Goal: Information Seeking & Learning: Understand process/instructions

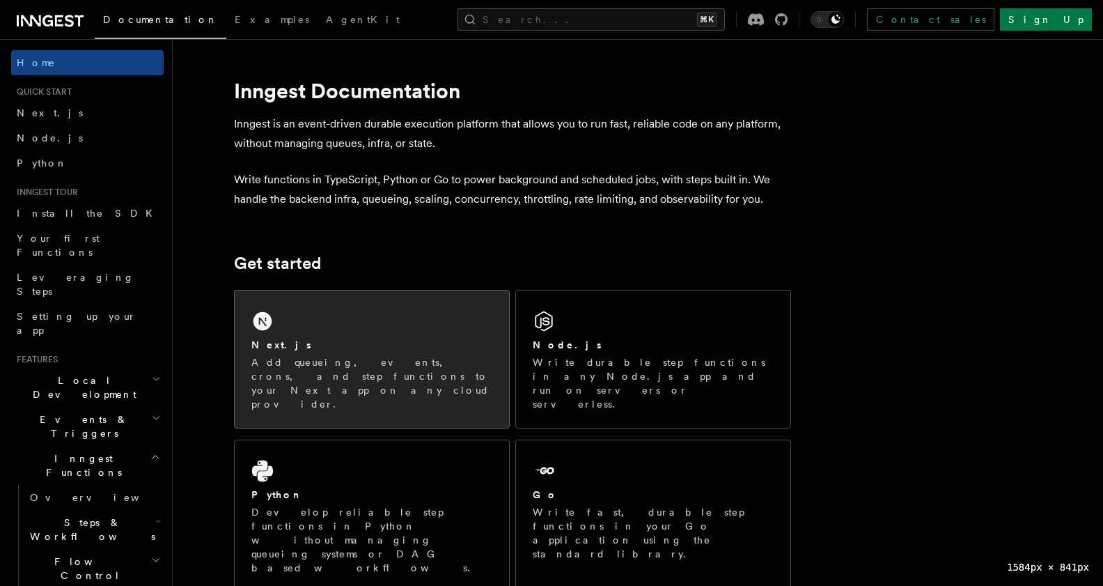
click at [304, 336] on div "Next.js Add queueing, events, crons, and step functions to your Next app on any…" at bounding box center [372, 358] width 274 height 137
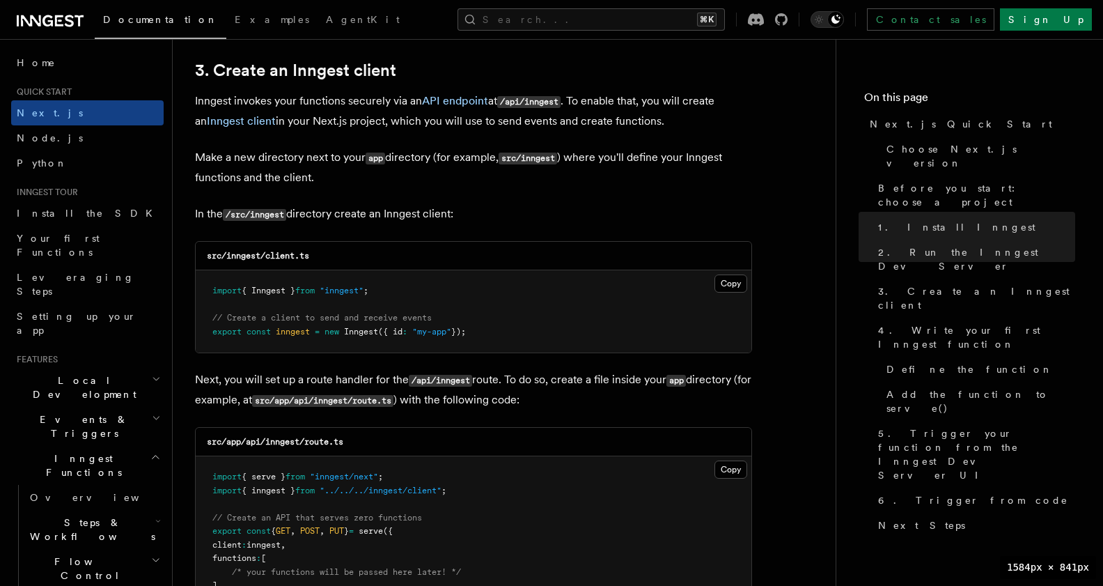
scroll to position [1663, 0]
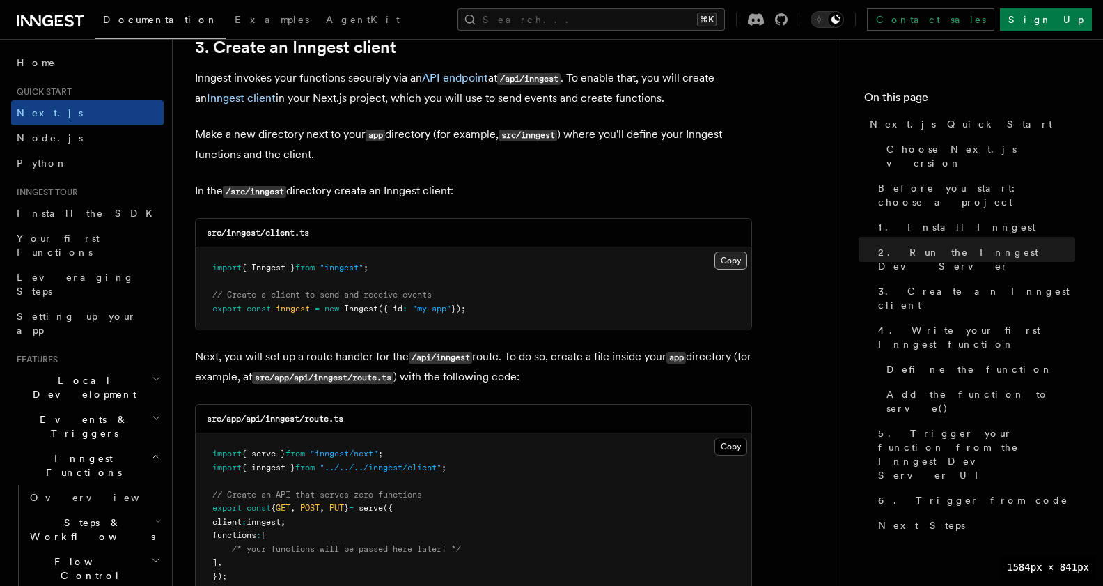
click at [733, 262] on button "Copy Copied" at bounding box center [731, 260] width 33 height 18
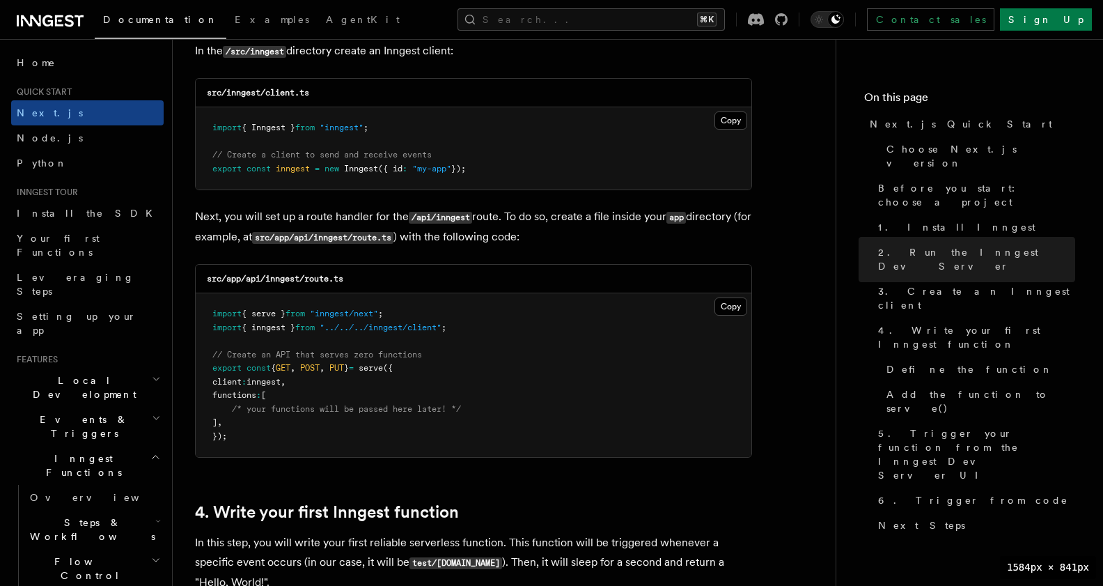
scroll to position [1823, 0]
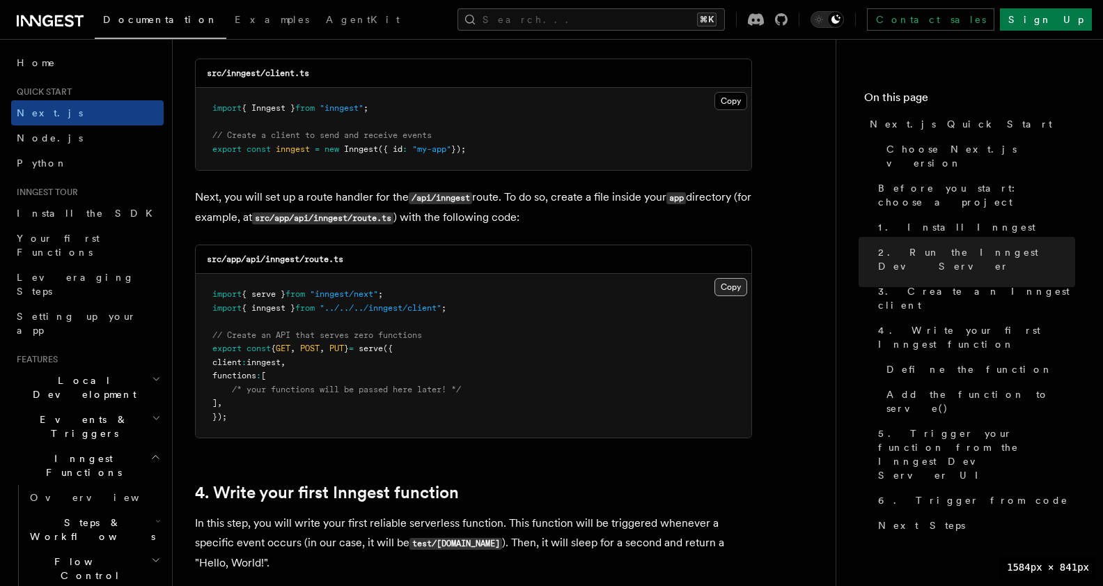
click at [731, 290] on button "Copy Copied" at bounding box center [731, 287] width 33 height 18
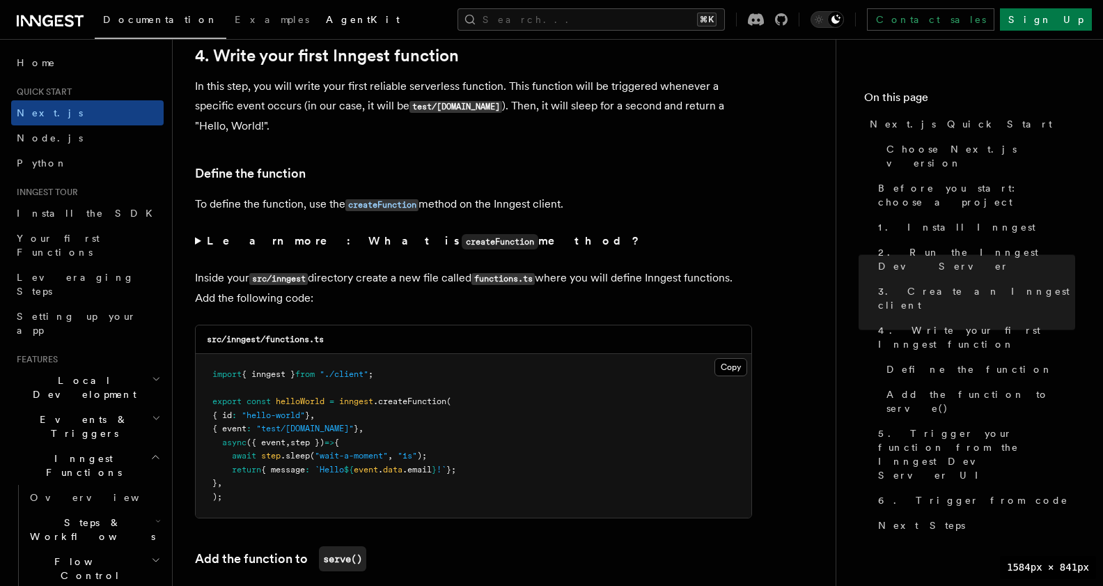
scroll to position [2262, 0]
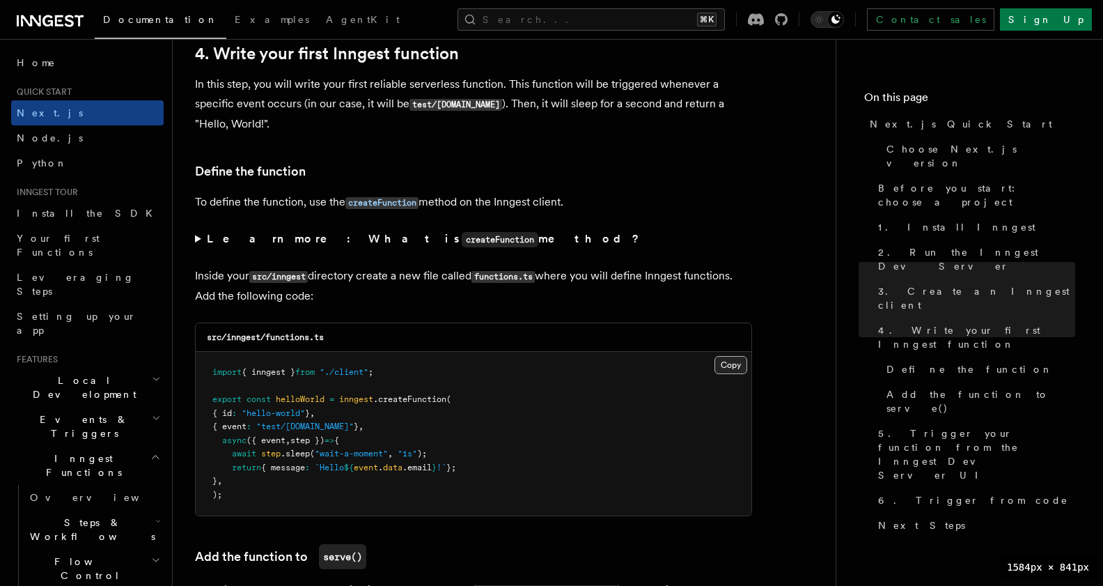
click at [733, 366] on button "Copy Copied" at bounding box center [731, 365] width 33 height 18
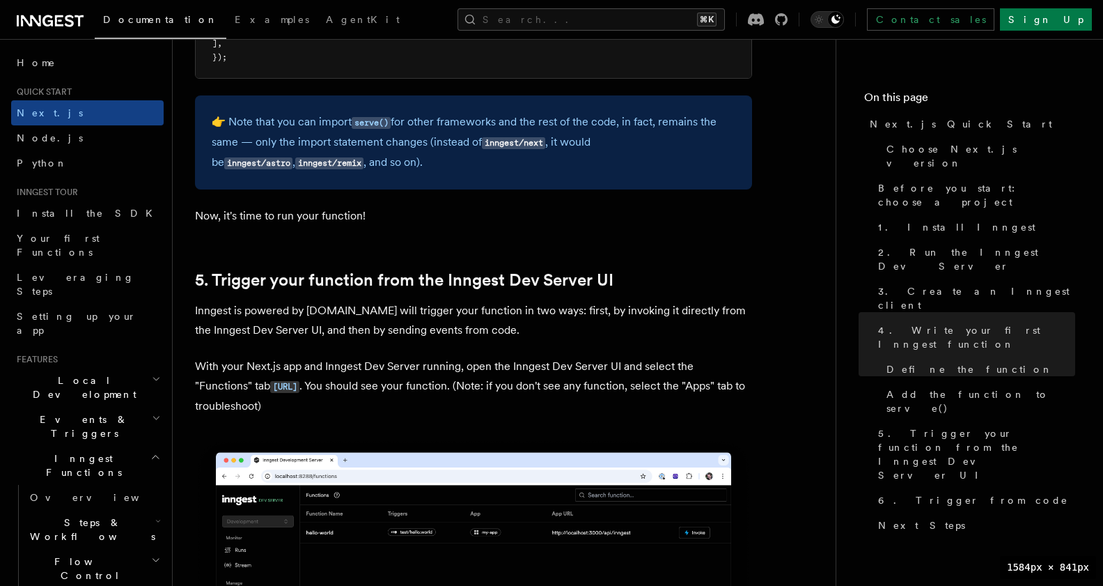
scroll to position [3015, 0]
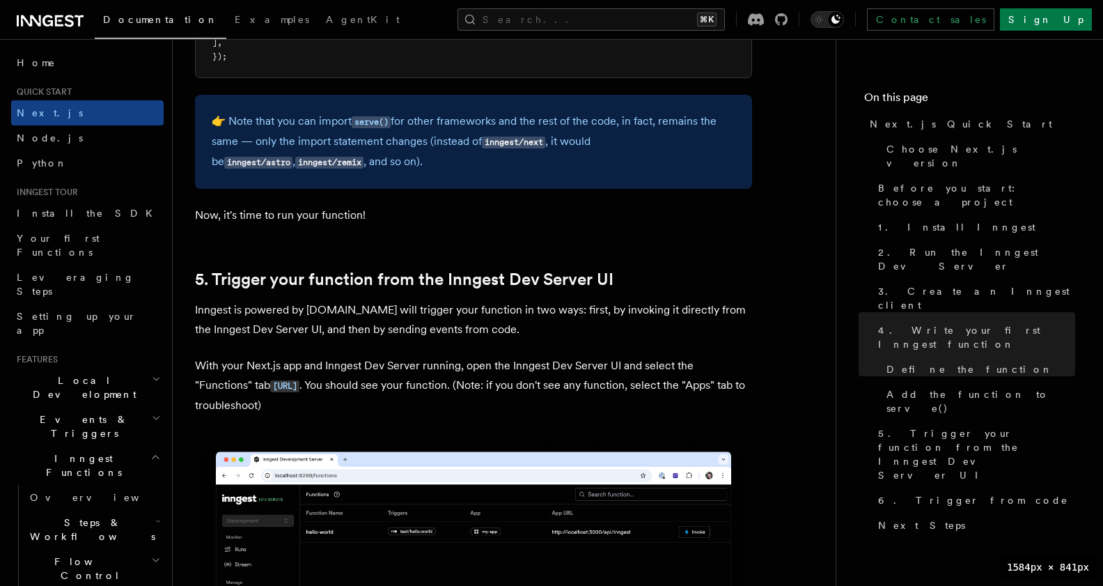
drag, startPoint x: 410, startPoint y: 412, endPoint x: 397, endPoint y: 315, distance: 97.7
